Goal: Task Accomplishment & Management: Use online tool/utility

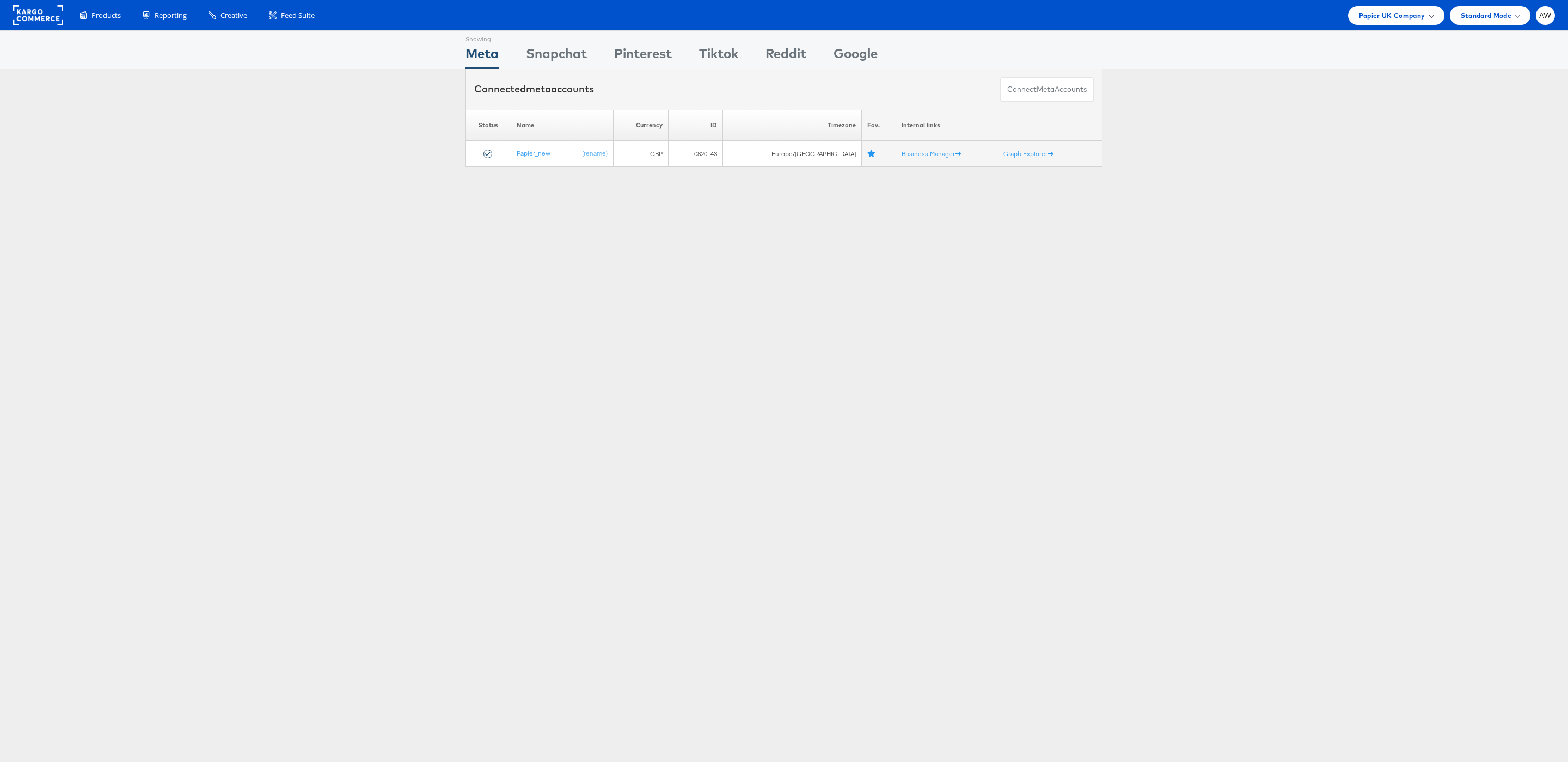
click at [1366, 24] on div "Papier UK Company" at bounding box center [1396, 15] width 97 height 19
click at [1339, 168] on link "JD Sports" at bounding box center [1365, 163] width 140 height 11
type input "fr"
click at [539, 215] on link "JD Sports (FR) - SA" at bounding box center [538, 213] width 54 height 8
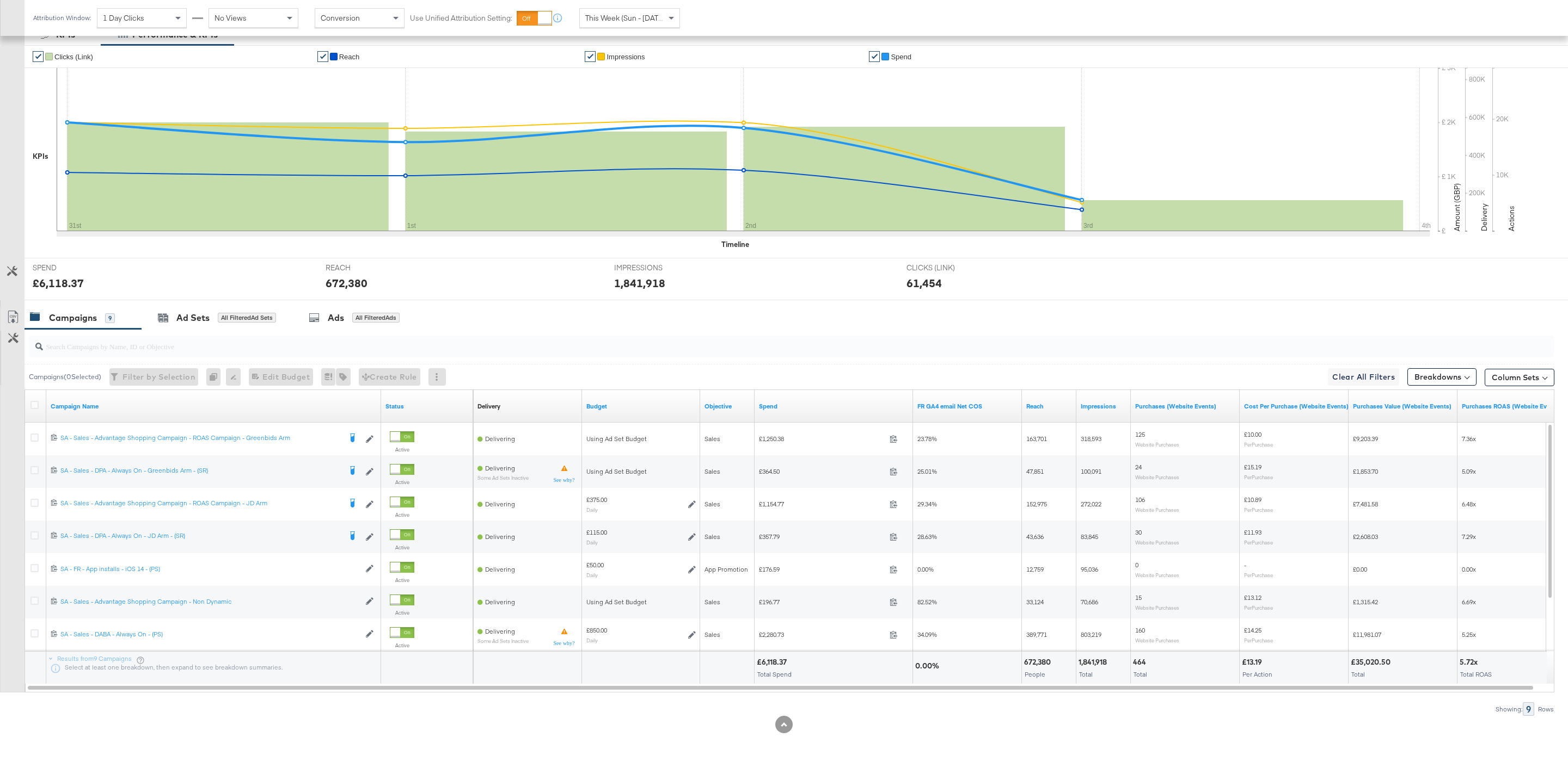
scroll to position [222, 0]
click at [628, 26] on div "This Week (Sun - [DATE])" at bounding box center [629, 18] width 99 height 19
click at [713, 28] on div "Start: [DATE] to End: [DATE]" at bounding box center [722, 18] width 81 height 20
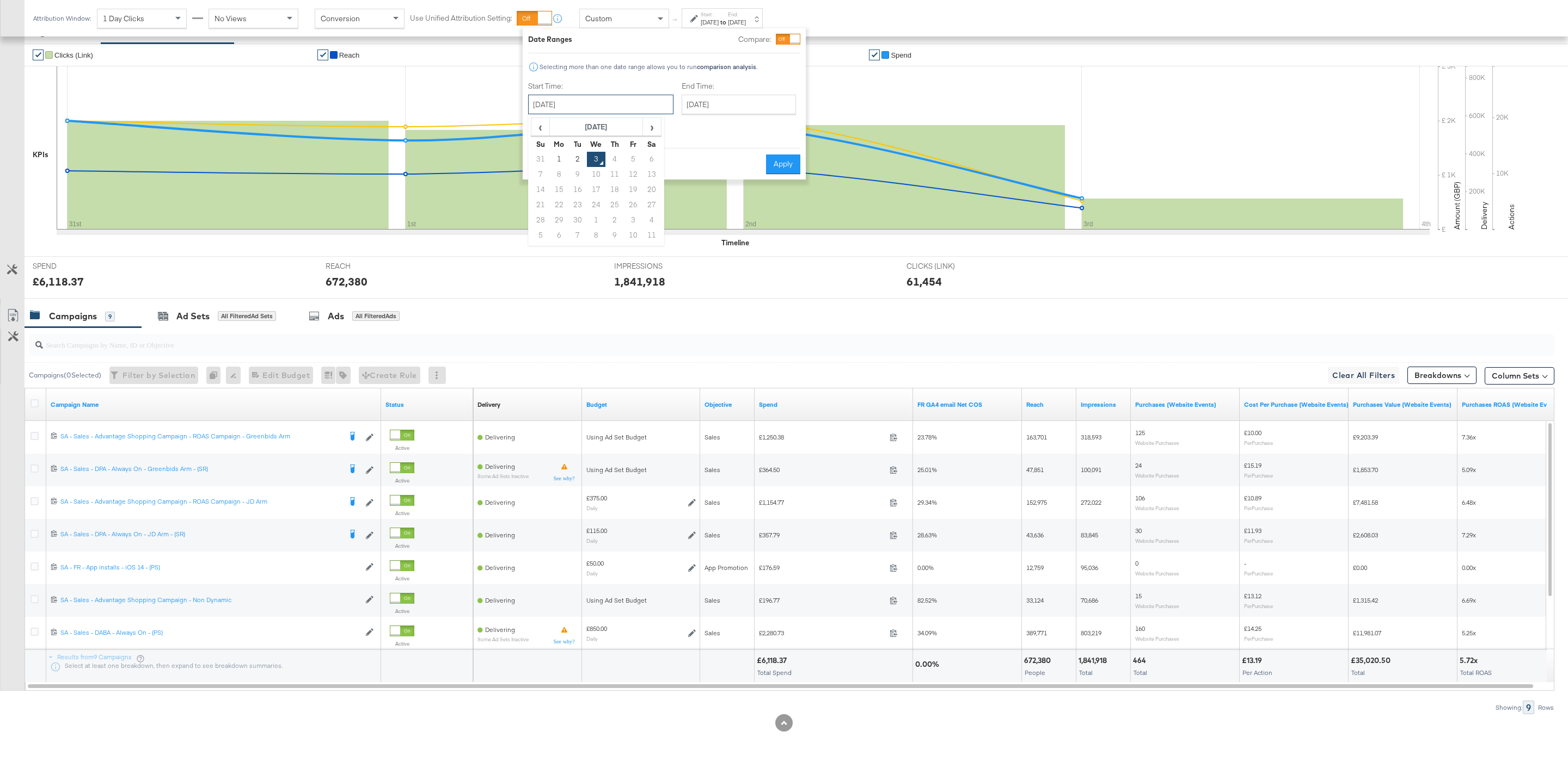
click at [592, 113] on div "[DATE] ‹ [DATE] › Su Mo Tu We Th Fr Sa 31 1 2 3 4 5 6 7 8 9 10 11 12 13 14 15 1…" at bounding box center [601, 104] width 146 height 20
click at [538, 167] on td "7" at bounding box center [540, 174] width 19 height 15
click at [532, 163] on td "31" at bounding box center [540, 159] width 19 height 15
click at [683, 108] on input "[DATE]" at bounding box center [738, 104] width 114 height 20
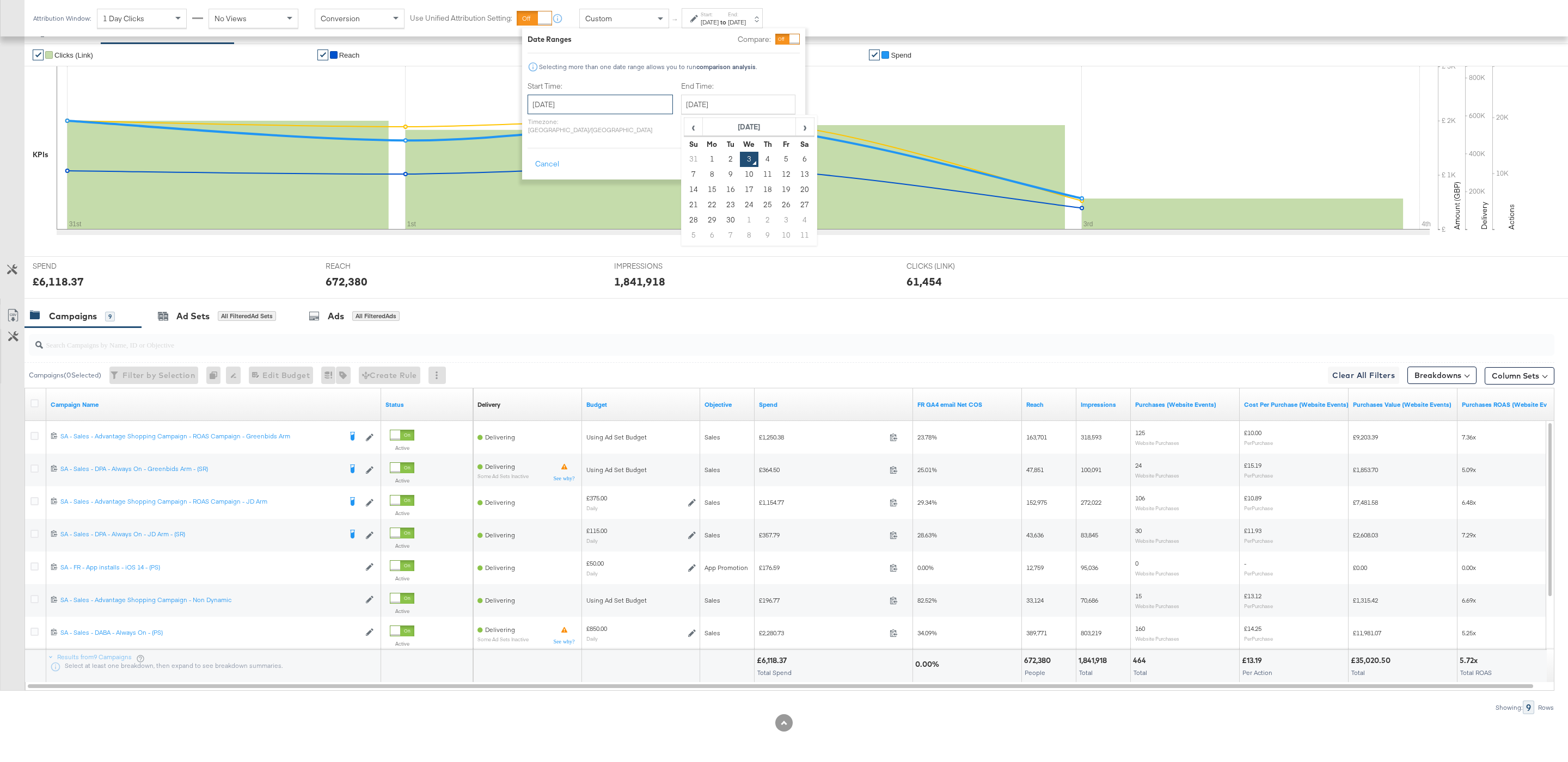
click at [592, 108] on input "[DATE]" at bounding box center [600, 104] width 146 height 20
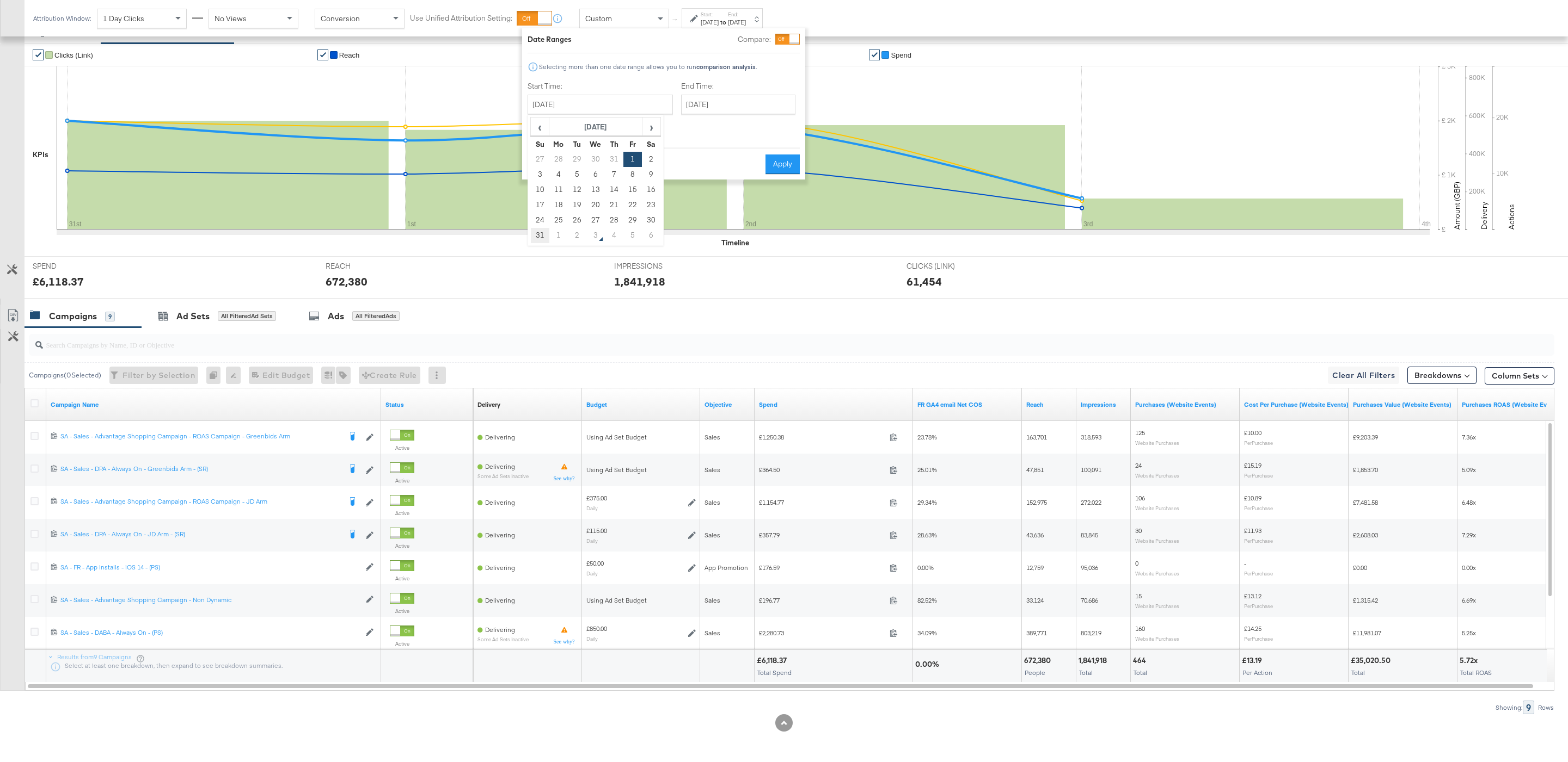
click at [536, 237] on td "31" at bounding box center [540, 235] width 19 height 15
type input "[DATE]"
click at [727, 102] on input "[DATE]" at bounding box center [742, 104] width 114 height 20
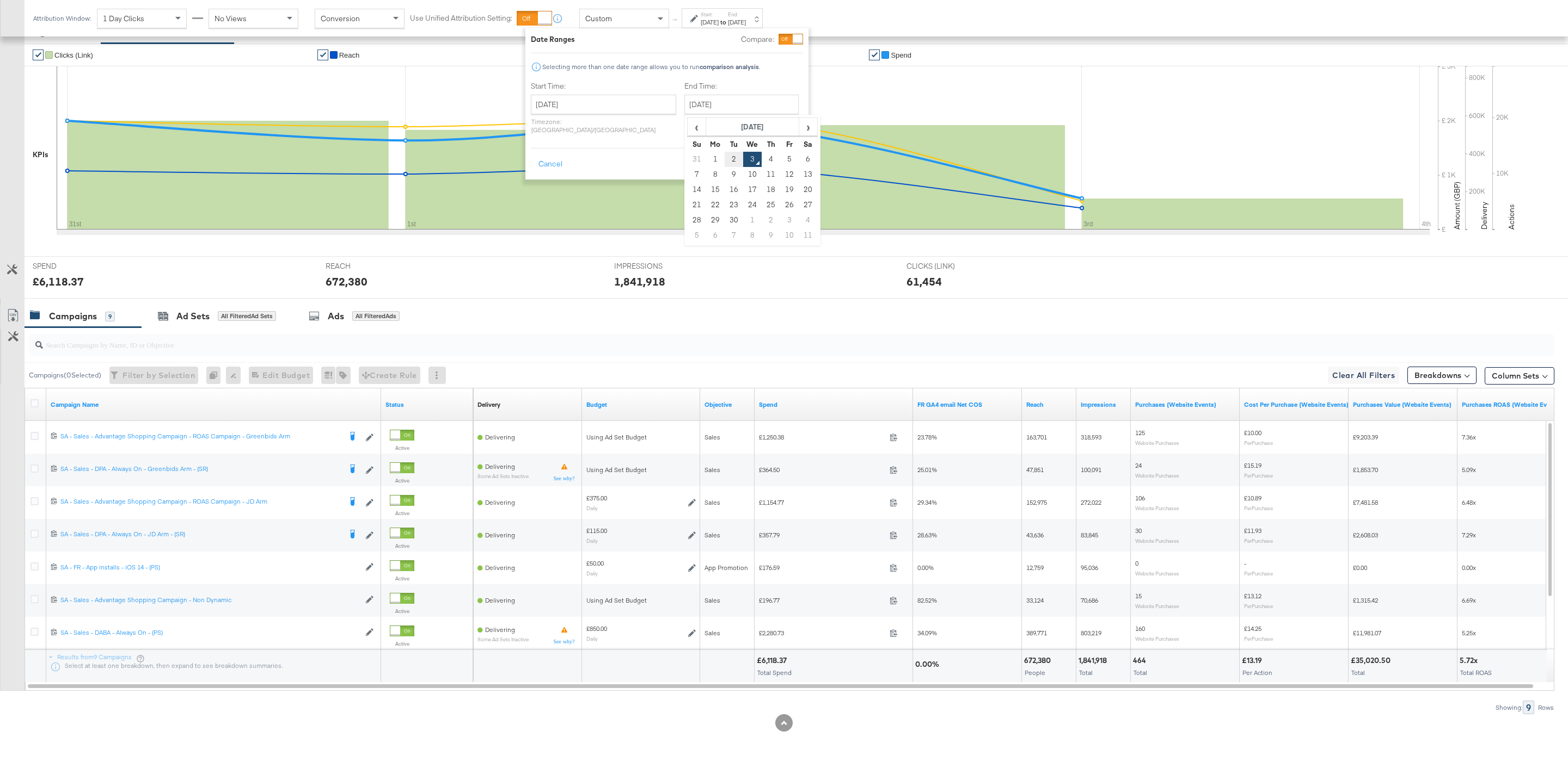
click at [725, 157] on td "2" at bounding box center [734, 159] width 19 height 15
type input "[DATE]"
click at [778, 148] on div "Cancel Apply" at bounding box center [668, 160] width 272 height 27
click at [780, 155] on button "Apply" at bounding box center [787, 164] width 34 height 20
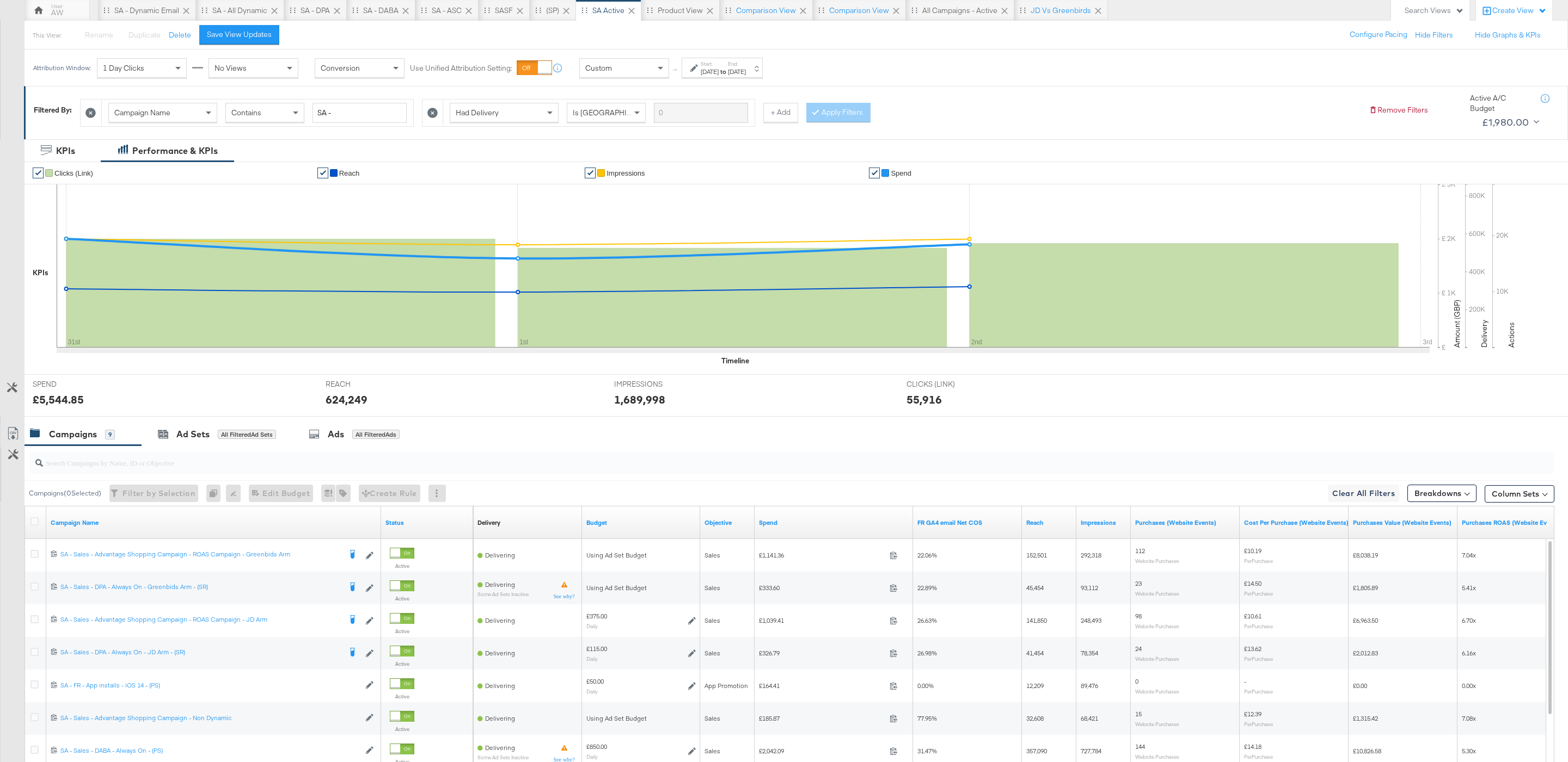
scroll to position [222, 0]
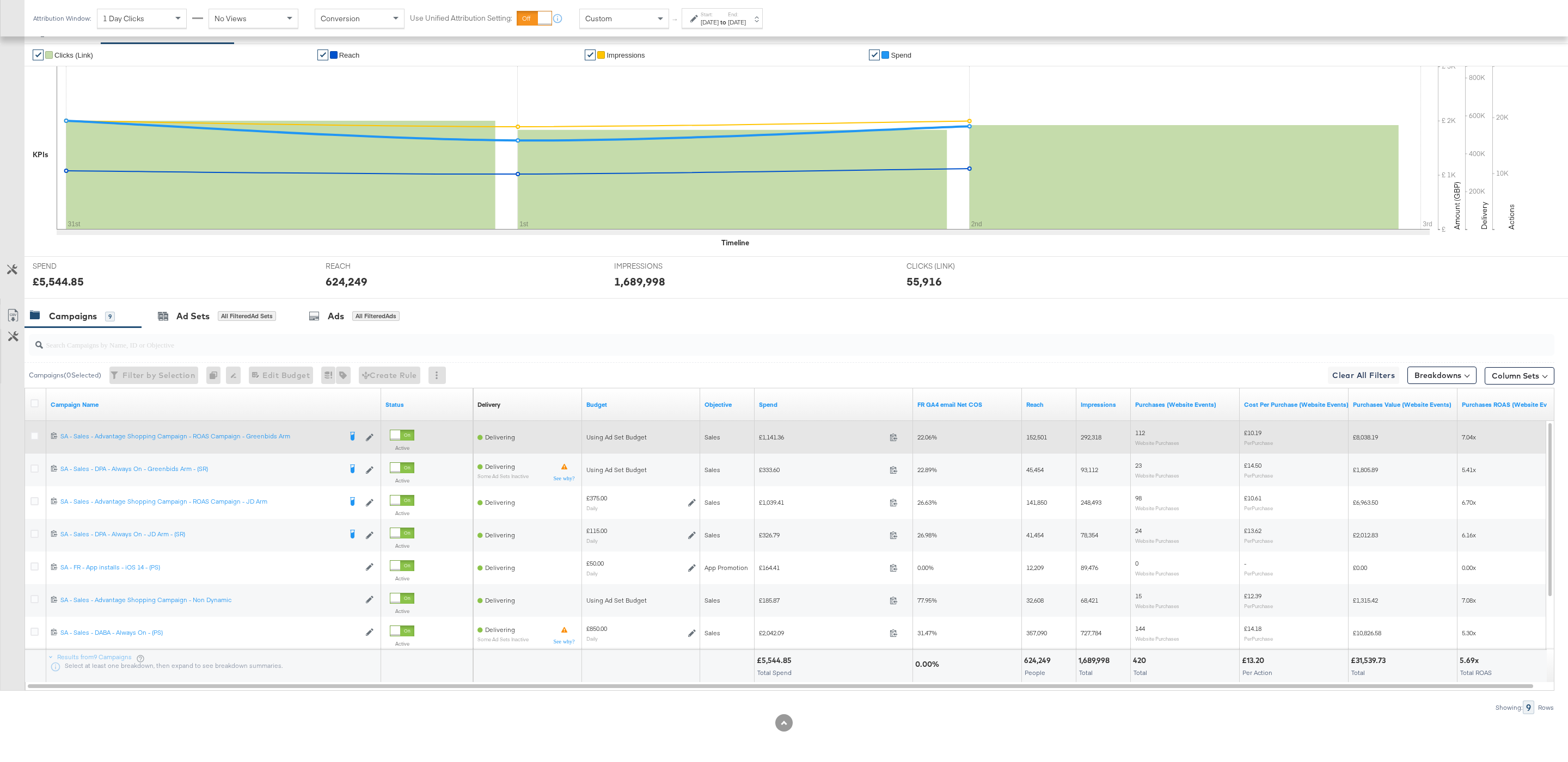
click at [770, 441] on span "£1,141.36" at bounding box center [821, 437] width 126 height 8
copy span "1,141.36"
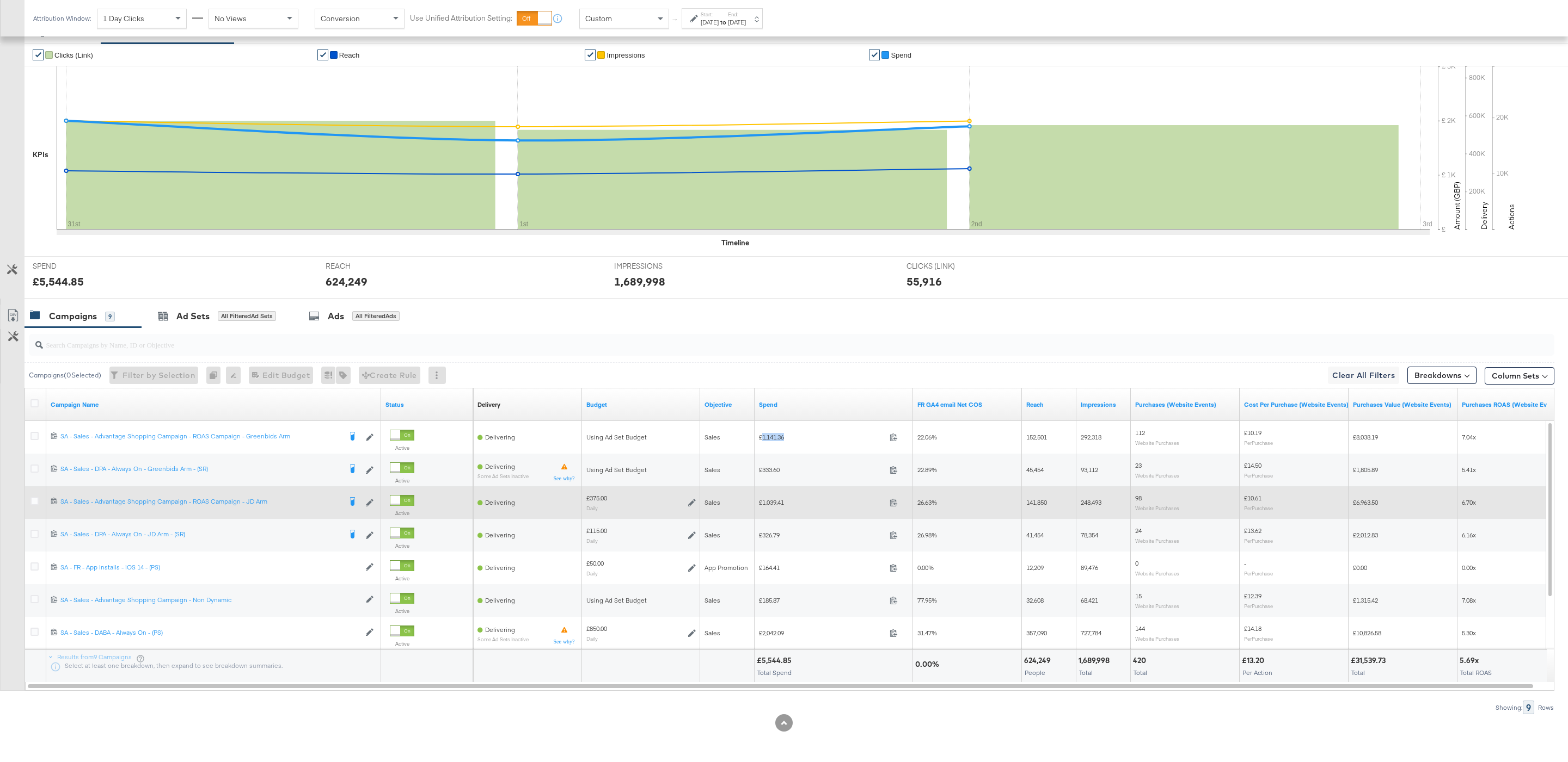
click at [777, 511] on div "£1,039.41 1039.41" at bounding box center [833, 502] width 159 height 32
click at [773, 503] on span "£1,039.41" at bounding box center [821, 502] width 126 height 8
copy span "1,039.41"
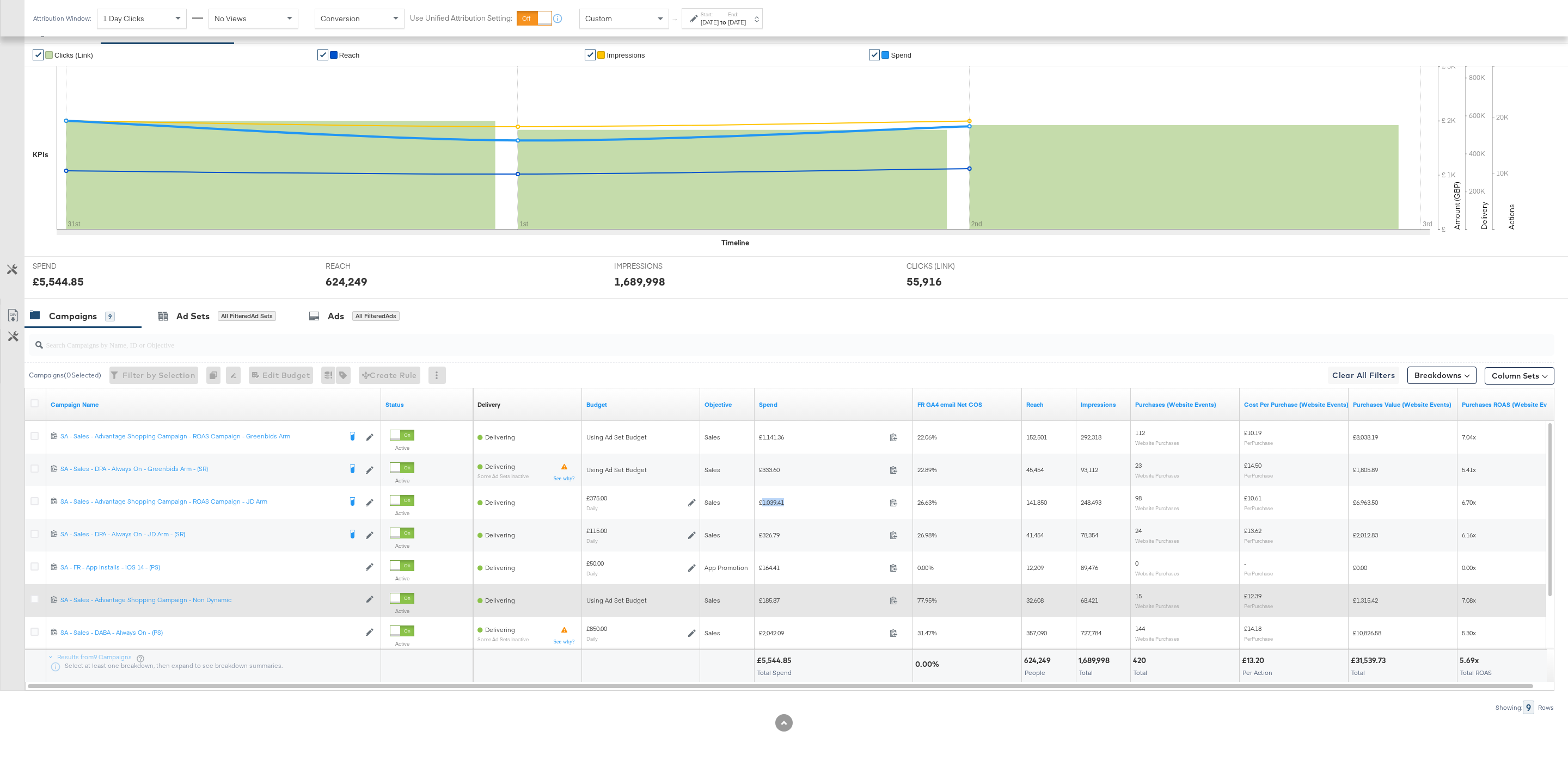
click at [769, 597] on span "£185.87" at bounding box center [821, 601] width 126 height 8
copy span "185.87"
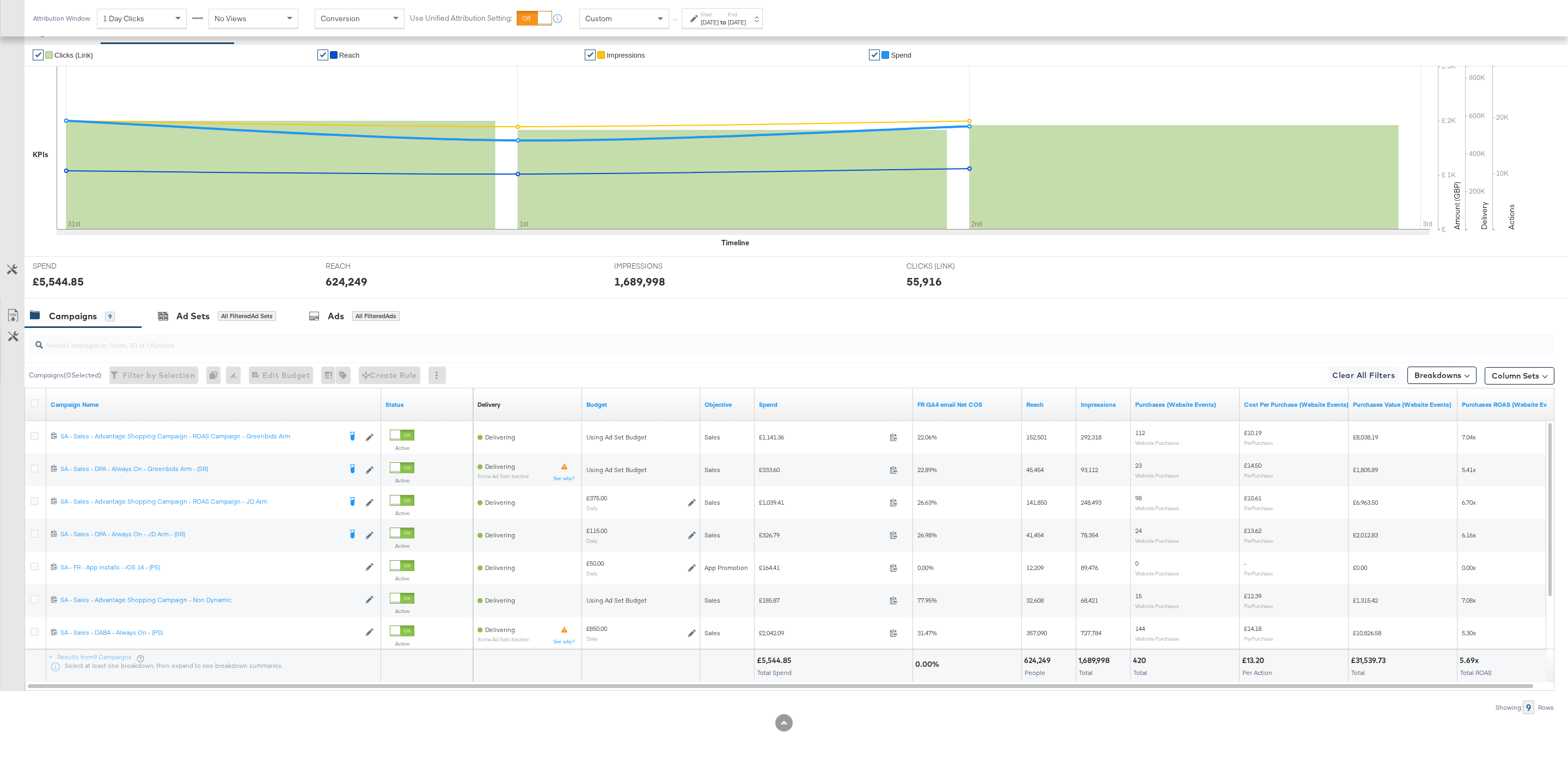
click at [761, 347] on input "search" at bounding box center [727, 341] width 1367 height 22
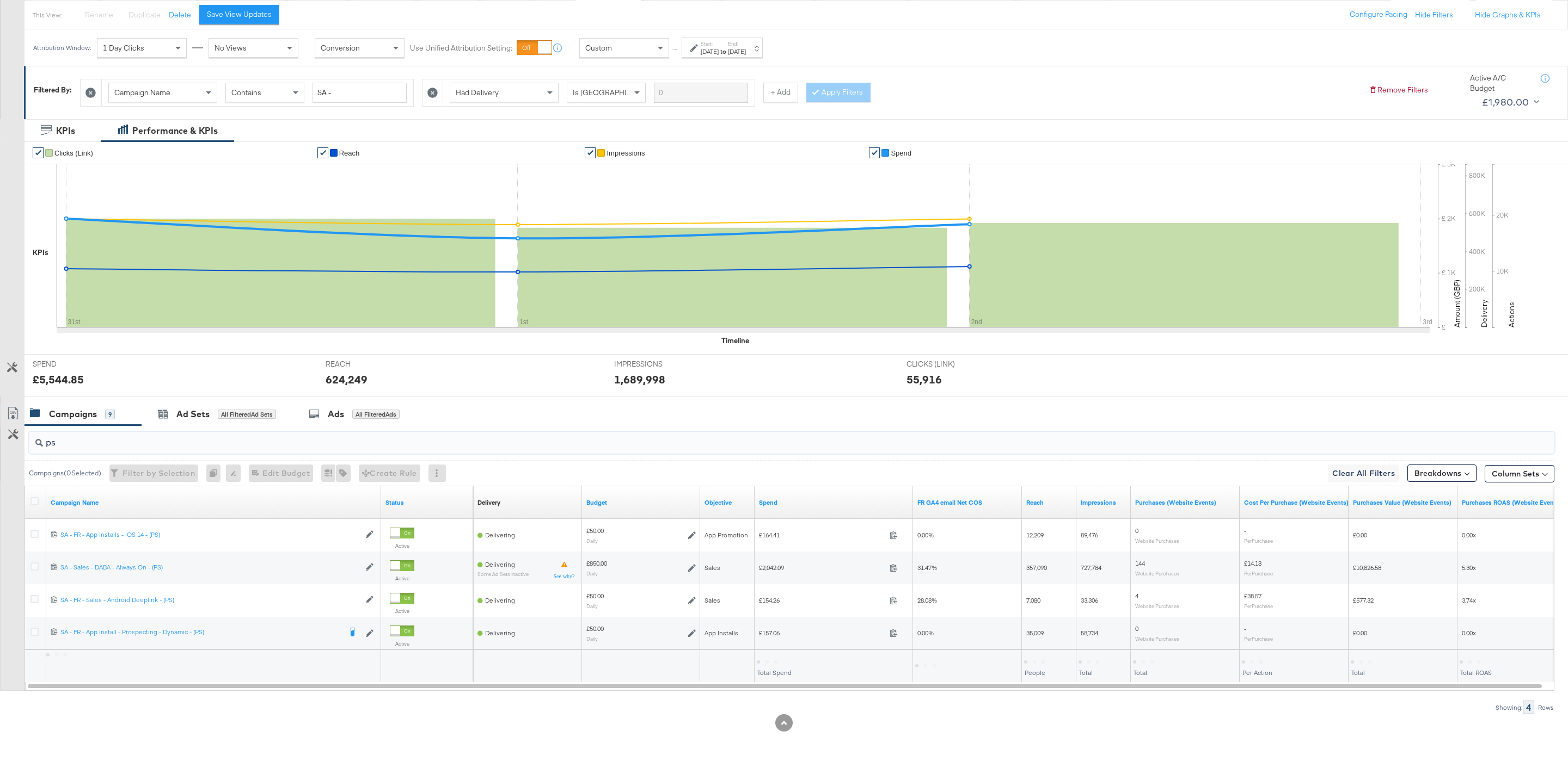
scroll to position [124, 0]
type input "ps"
click at [776, 660] on div "£2,517.82" at bounding box center [773, 661] width 34 height 10
copy div "2,517.82"
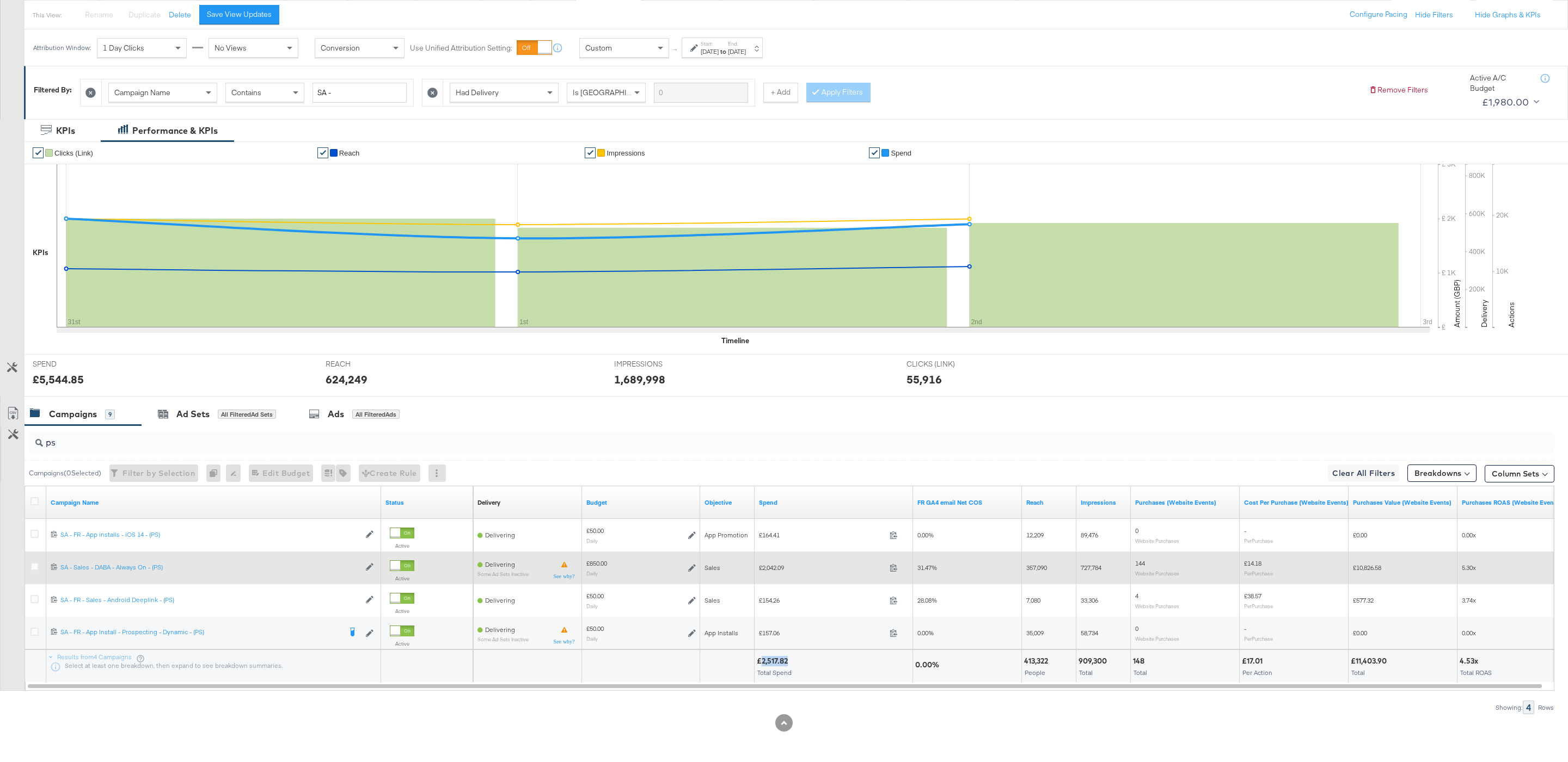
click at [692, 569] on icon at bounding box center [692, 568] width 8 height 8
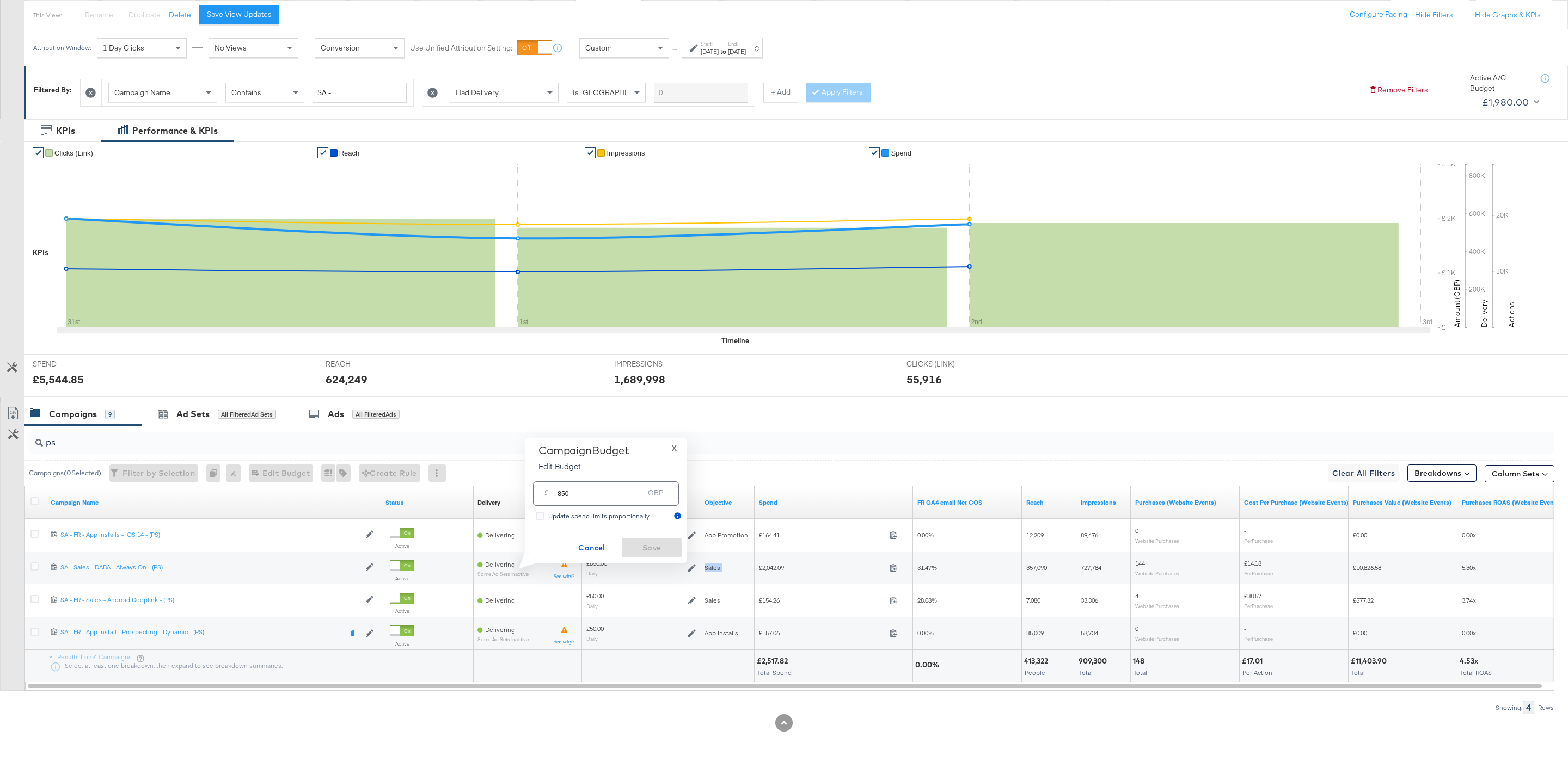
click at [601, 498] on input "850" at bounding box center [600, 489] width 86 height 24
type input "900"
click at [644, 552] on span "Save" at bounding box center [652, 548] width 51 height 14
click at [763, 468] on div "Campaigns ( 0 Selected) Filter by Selection Filter 0 campaigns 0 Rename 0 campa…" at bounding box center [789, 474] width 1530 height 26
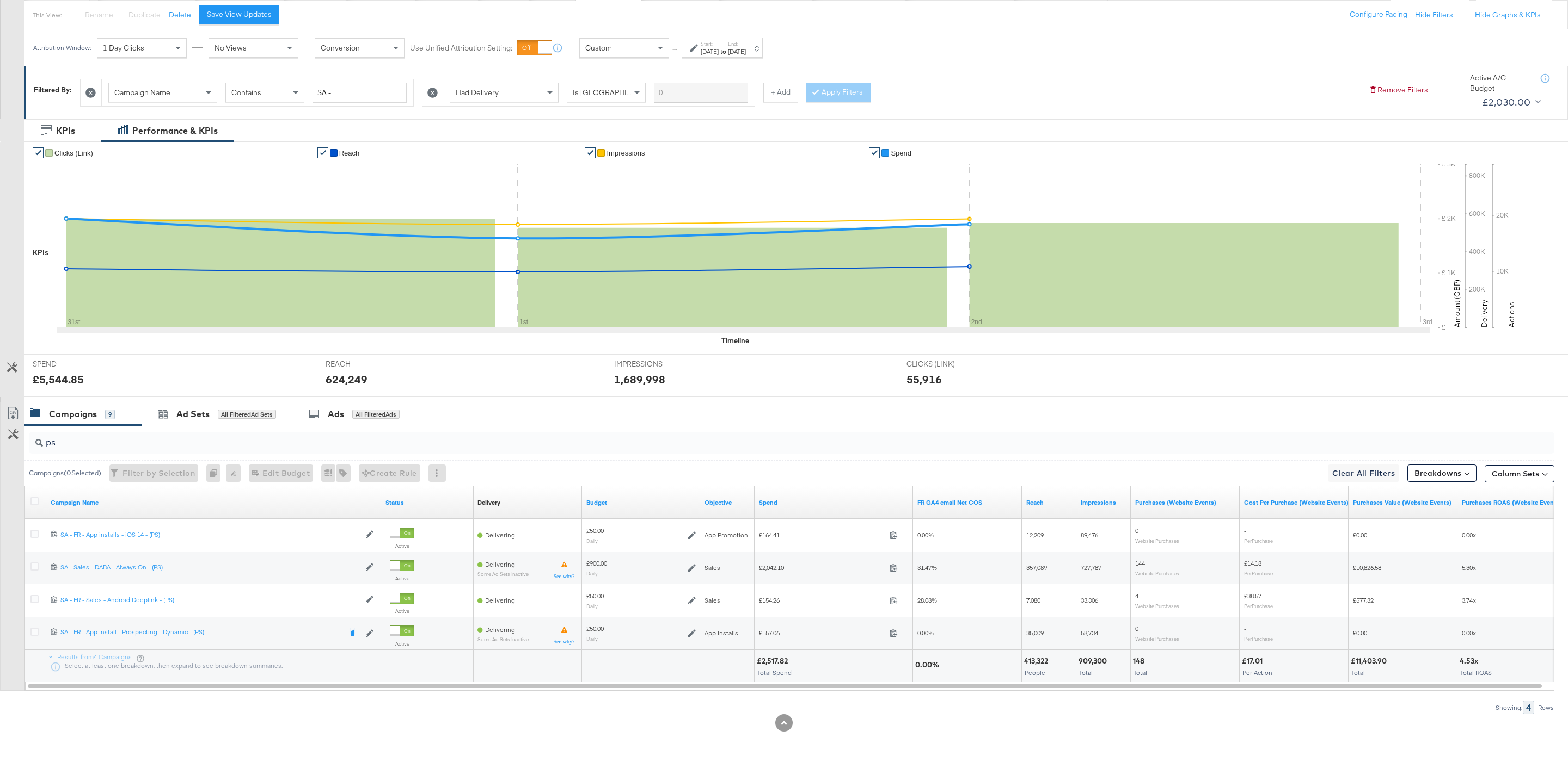
click at [756, 452] on div "ps" at bounding box center [791, 443] width 1525 height 22
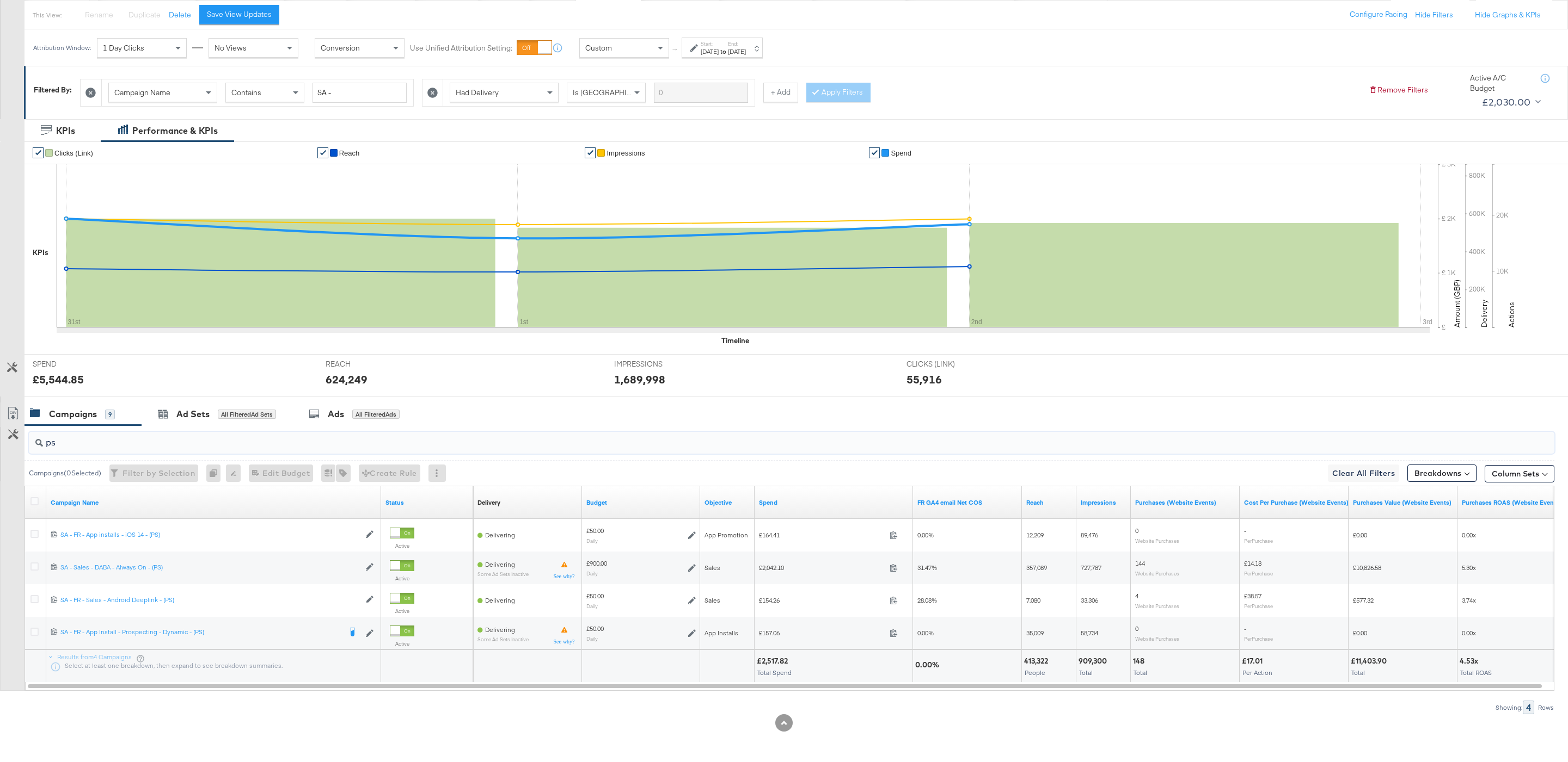
click at [756, 449] on div "ps" at bounding box center [791, 443] width 1525 height 22
click at [750, 440] on input "ps" at bounding box center [727, 438] width 1367 height 22
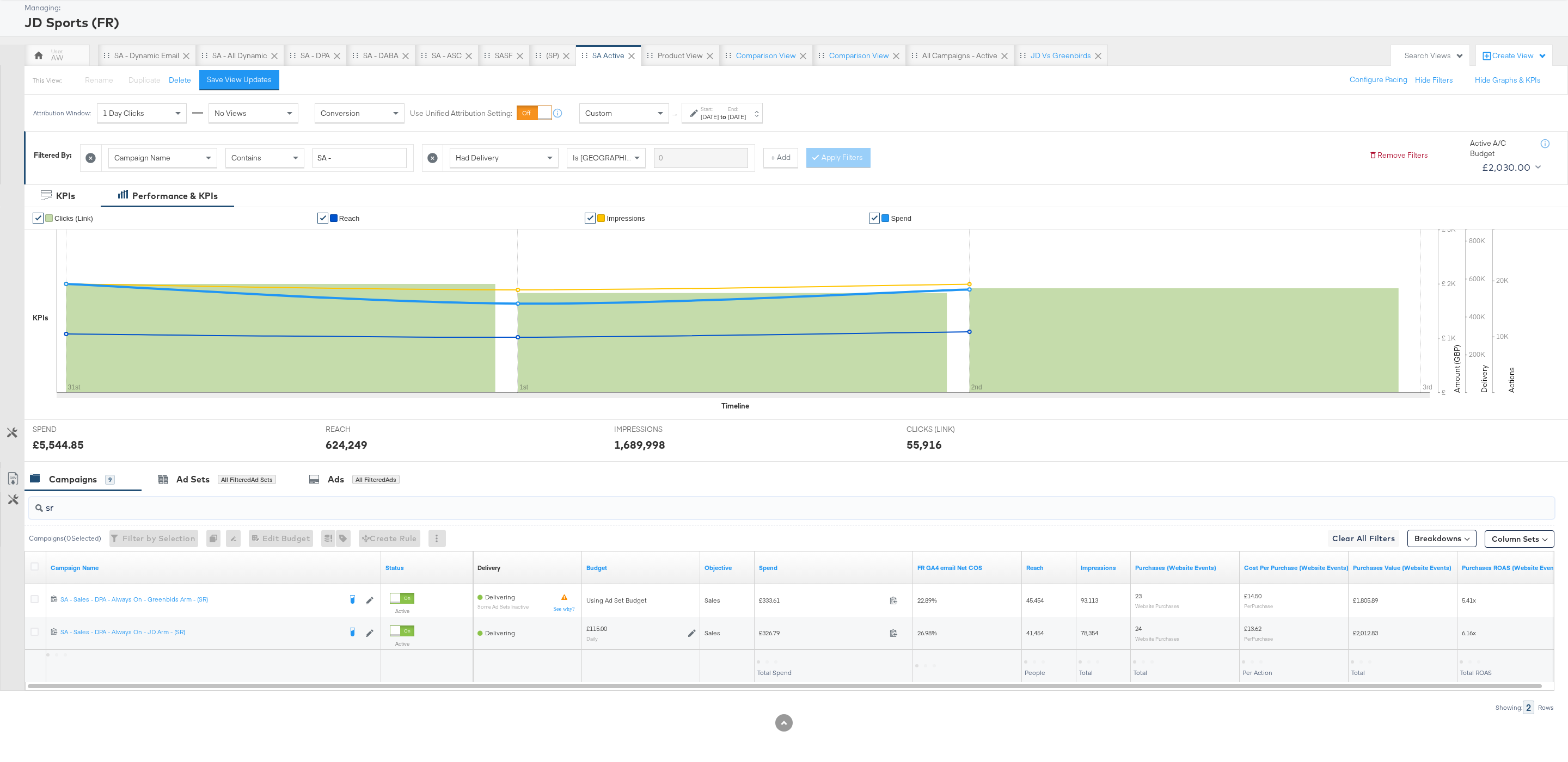
scroll to position [59, 0]
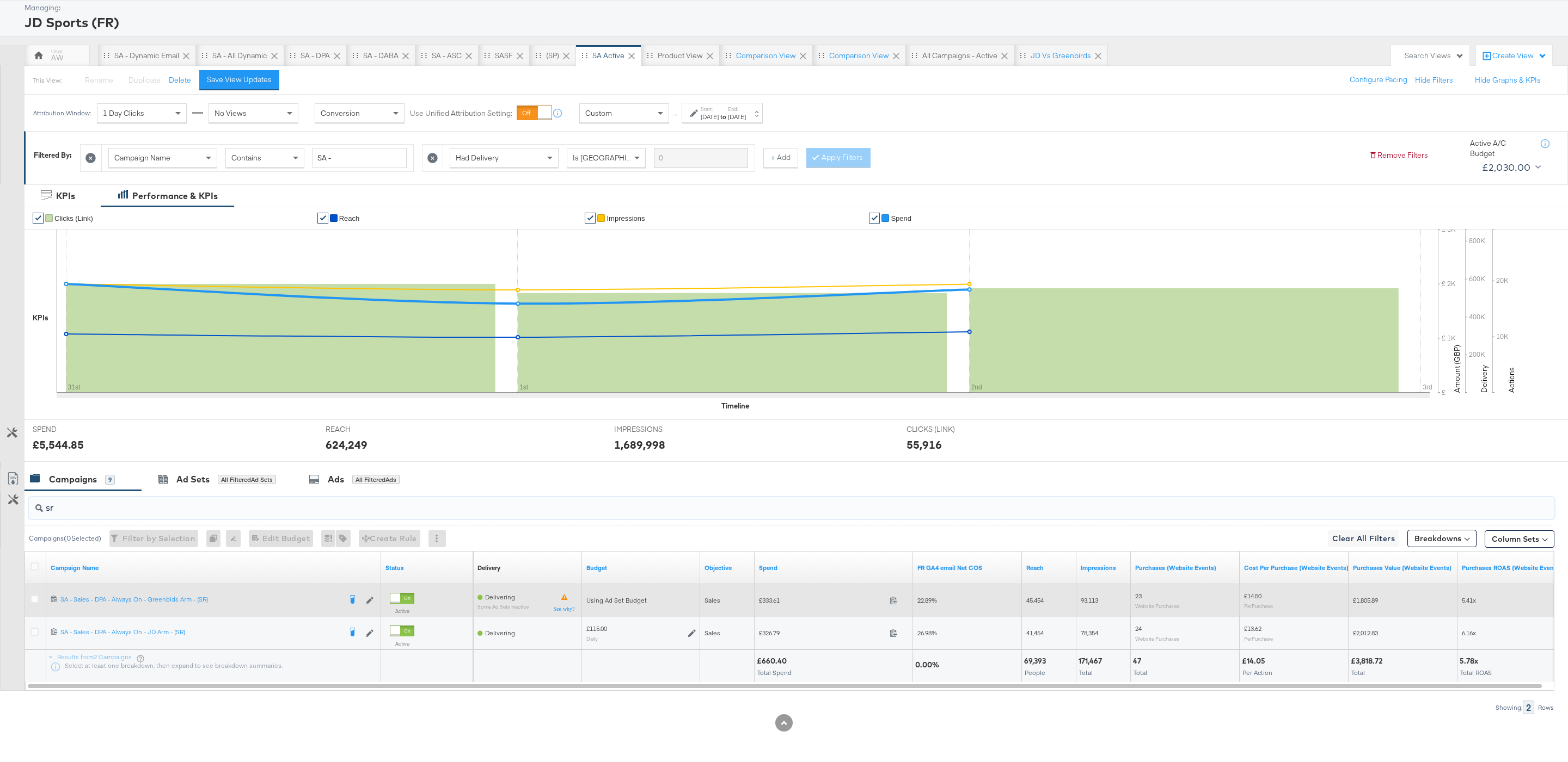
type input "sr"
click at [773, 603] on span "£333.61" at bounding box center [821, 601] width 126 height 8
copy span "333.61"
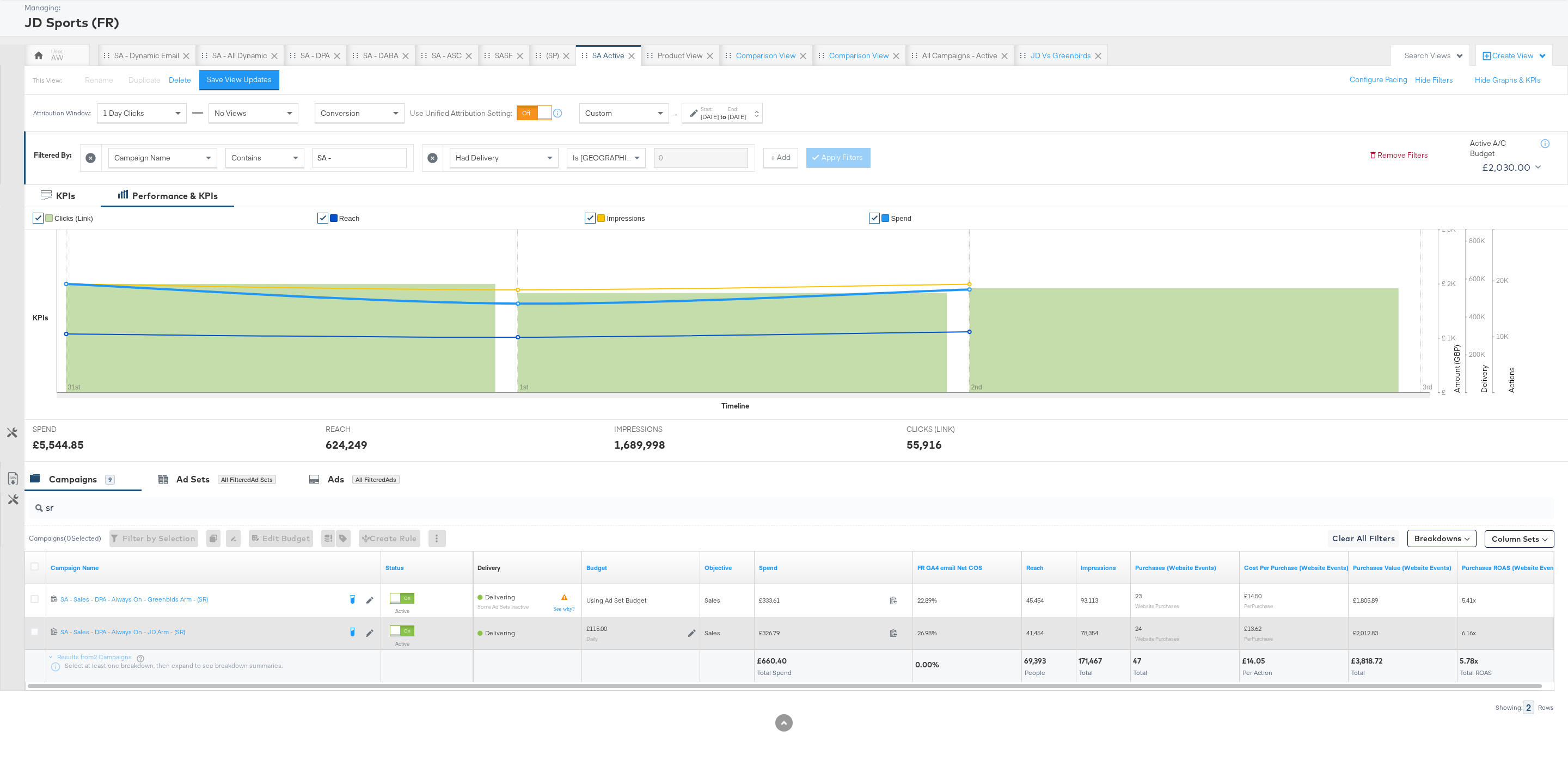
click at [688, 635] on icon at bounding box center [692, 633] width 8 height 8
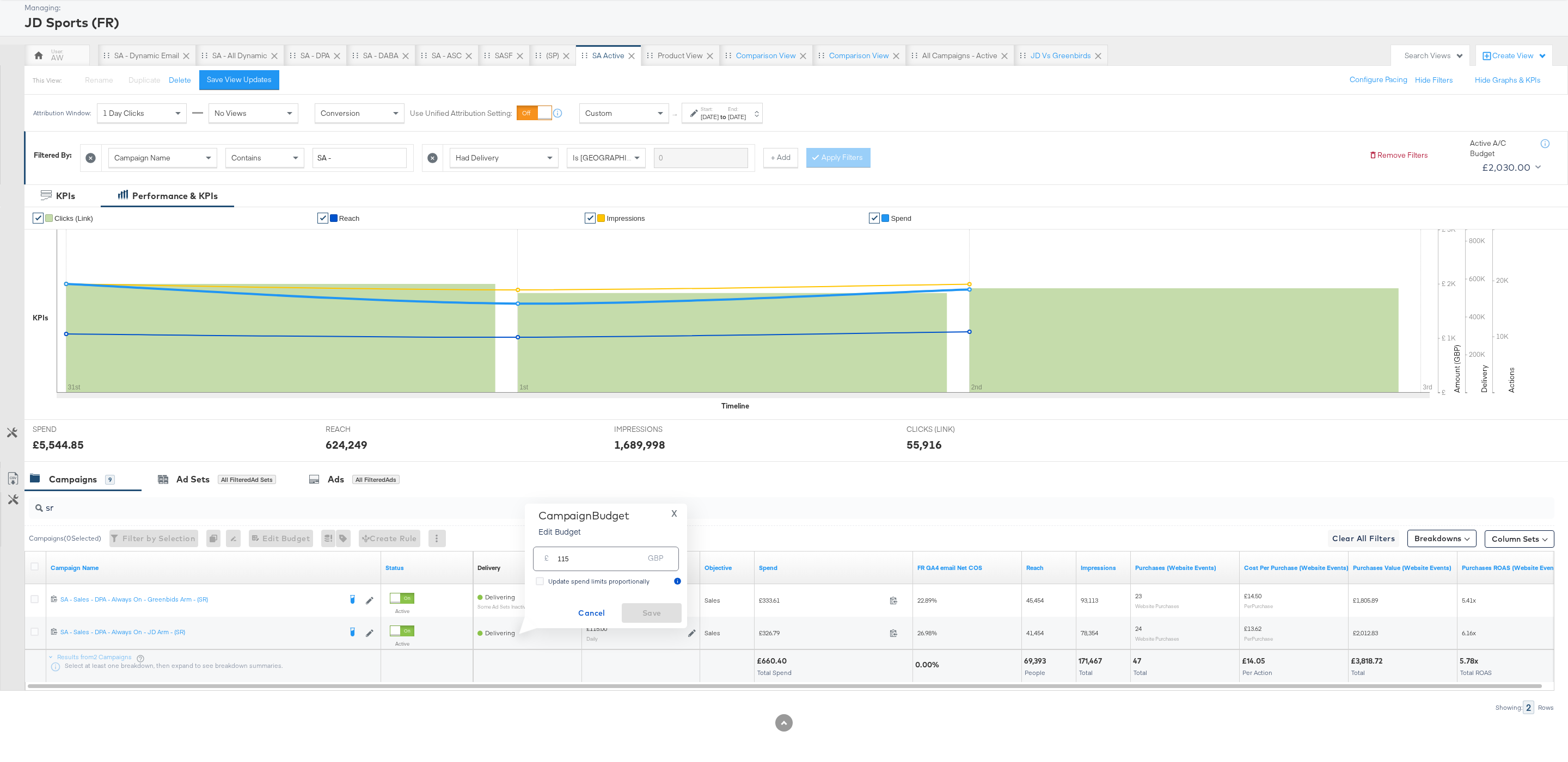
click at [613, 562] on input "115" at bounding box center [600, 555] width 86 height 24
type input "120"
click at [661, 612] on span "Save" at bounding box center [652, 613] width 51 height 14
